Goal: Communication & Community: Participate in discussion

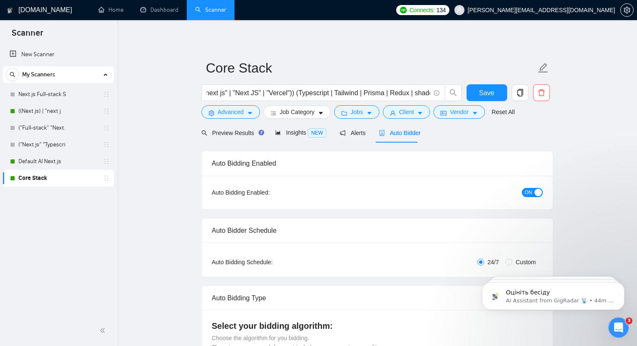
scroll to position [359, 0]
click at [621, 326] on icon "Open Intercom Messenger" at bounding box center [618, 326] width 14 height 14
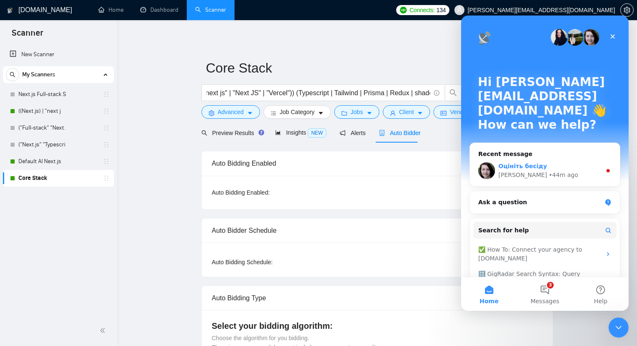
click at [573, 167] on div "[PERSON_NAME] • 44m ago" at bounding box center [545, 170] width 150 height 31
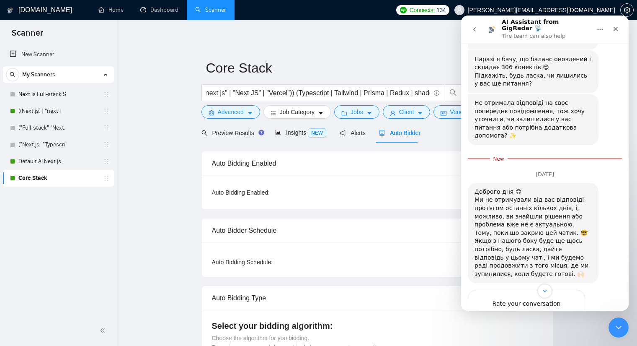
scroll to position [378, 0]
click at [527, 312] on span "OK" at bounding box center [526, 319] width 15 height 15
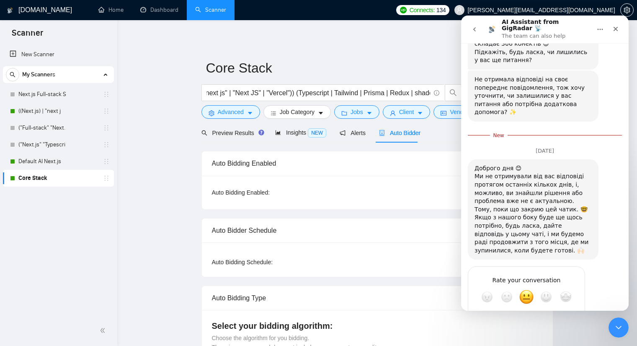
click at [477, 28] on icon "go back" at bounding box center [474, 29] width 7 height 7
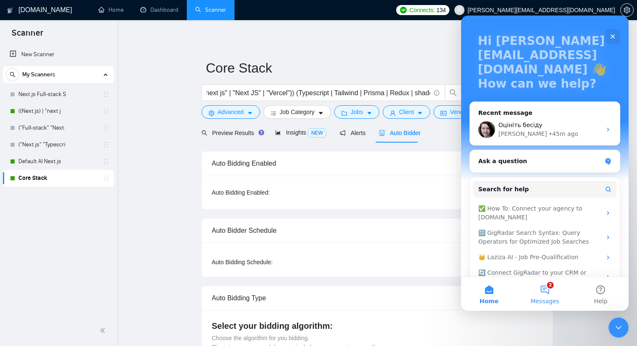
scroll to position [42, 0]
click at [543, 291] on button "2 Messages" at bounding box center [545, 294] width 56 height 34
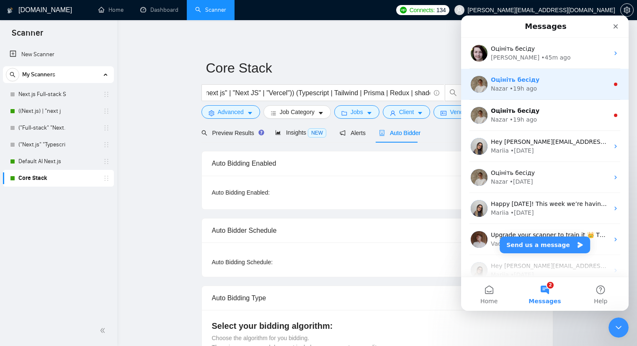
click at [541, 88] on div "Nazar • 19h ago" at bounding box center [550, 88] width 118 height 9
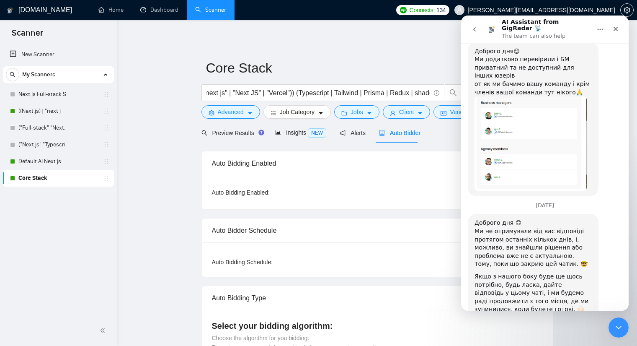
scroll to position [365, 0]
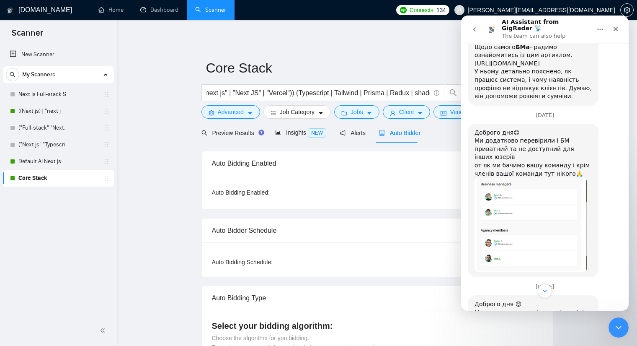
click at [471, 26] on button "go back" at bounding box center [475, 29] width 16 height 16
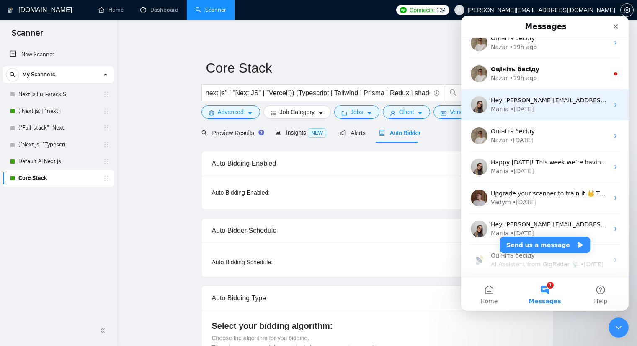
scroll to position [42, 0]
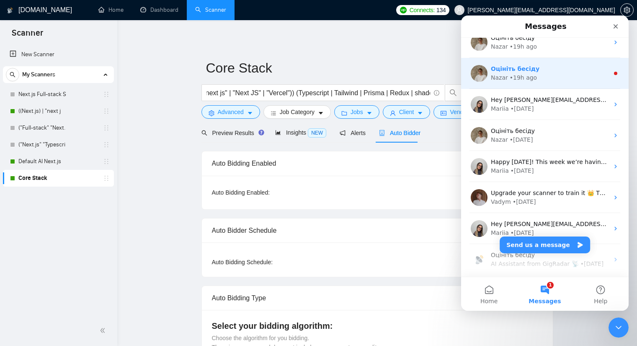
click at [524, 79] on div "• 19h ago" at bounding box center [523, 77] width 27 height 9
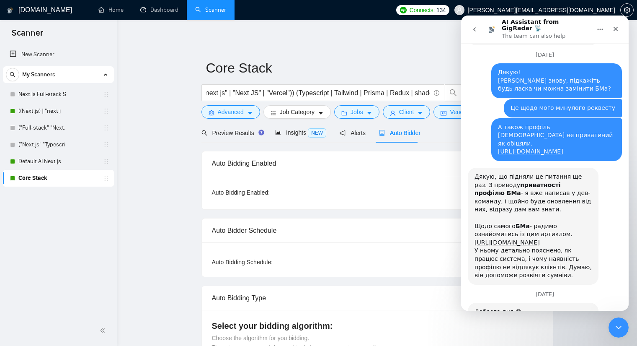
scroll to position [1290, 0]
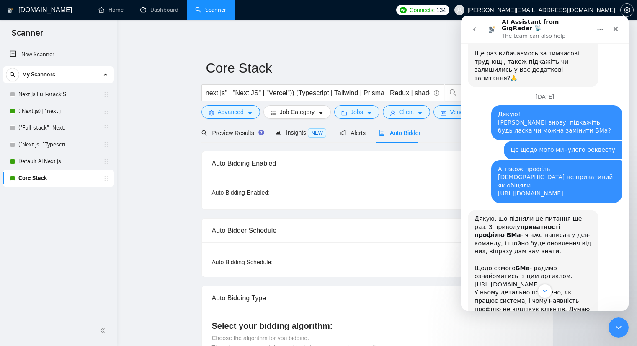
click at [525, 215] on div "Дякую, що підняли це питання ще раз. З приводу приватності профілю БМа - я вже …" at bounding box center [533, 239] width 117 height 49
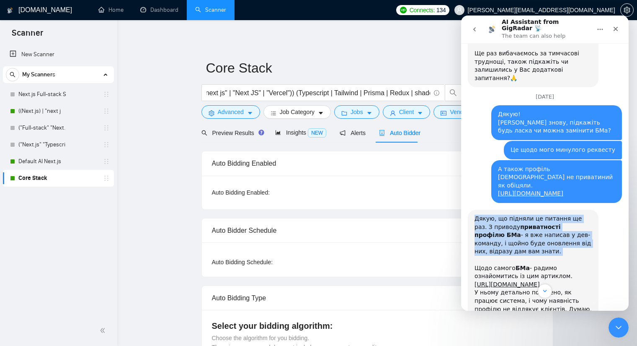
click at [525, 215] on div "Дякую, що підняли це питання ще раз. З приводу приватності профілю БМа - я вже …" at bounding box center [533, 239] width 117 height 49
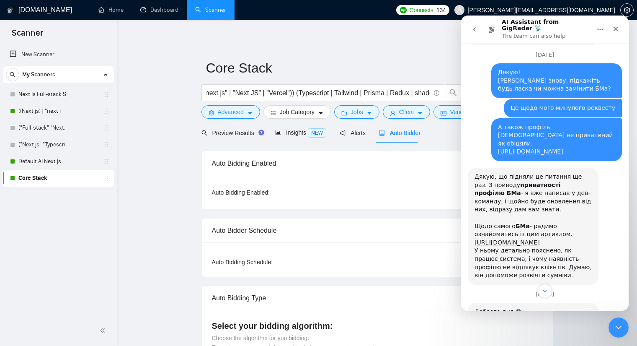
scroll to position [1416, 0]
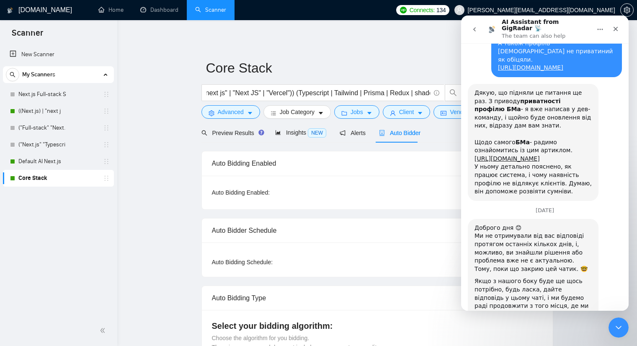
click at [479, 31] on button "go back" at bounding box center [475, 29] width 16 height 16
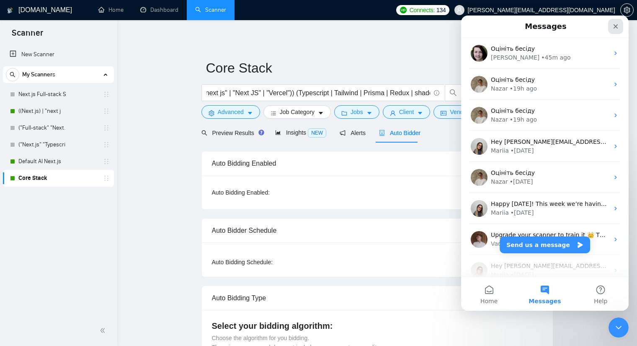
drag, startPoint x: 1082, startPoint y: 41, endPoint x: 621, endPoint y: 25, distance: 461.6
click at [621, 25] on div "Close" at bounding box center [615, 26] width 15 height 15
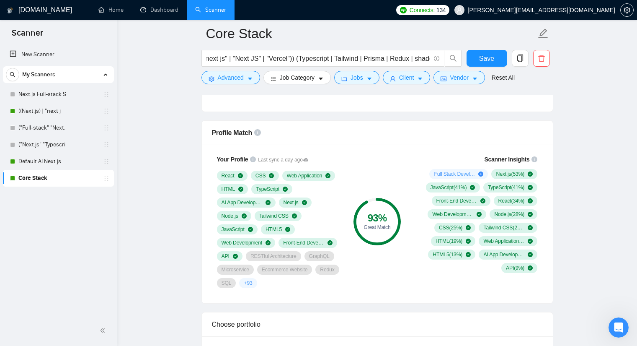
scroll to position [545, 0]
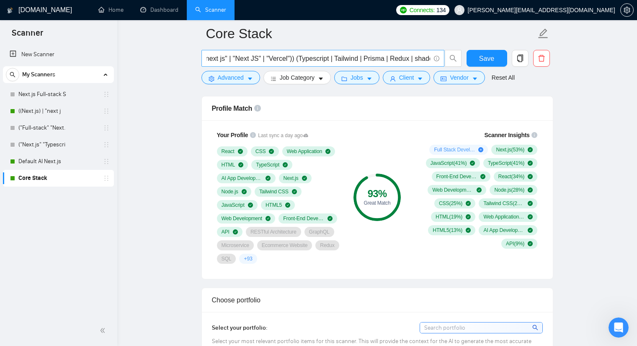
click at [52, 160] on link "Default AI Next.js" at bounding box center [58, 161] width 80 height 17
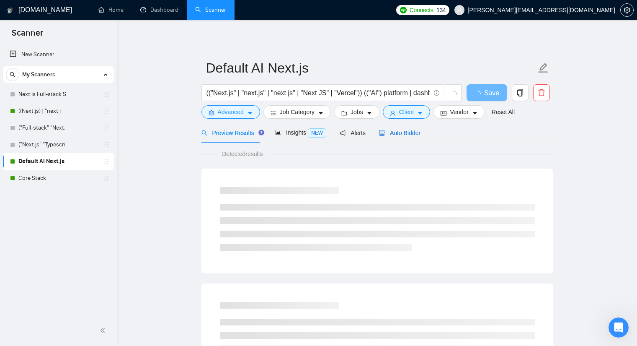
click at [392, 134] on span "Auto Bidder" at bounding box center [399, 132] width 41 height 7
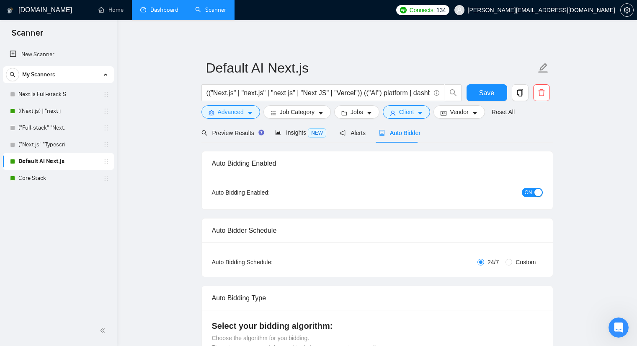
click at [171, 10] on link "Dashboard" at bounding box center [159, 9] width 38 height 7
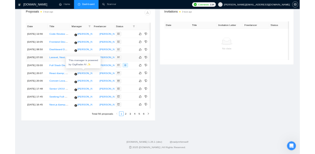
scroll to position [388, 0]
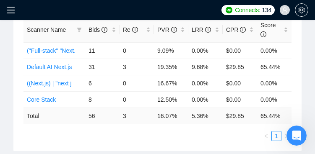
click at [203, 129] on div "Scanner Name Bids Re PVR LRR CPR Score ("Full-stack" "Next. 11 0 9.09% 0.00% $0…" at bounding box center [157, 79] width 268 height 124
